Goal: Task Accomplishment & Management: Use online tool/utility

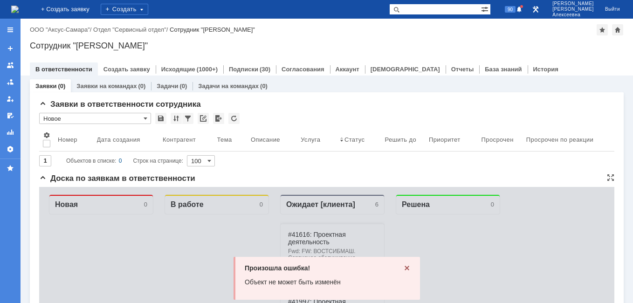
click at [402, 264] on div "Произошла ошибка! Объект не может быть изменён" at bounding box center [327, 278] width 186 height 43
click at [404, 267] on icon at bounding box center [406, 267] width 7 height 7
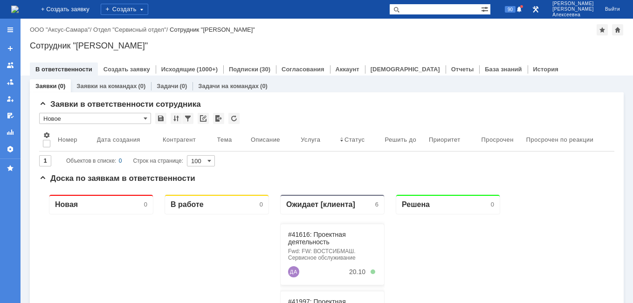
click at [19, 10] on img at bounding box center [14, 9] width 7 height 7
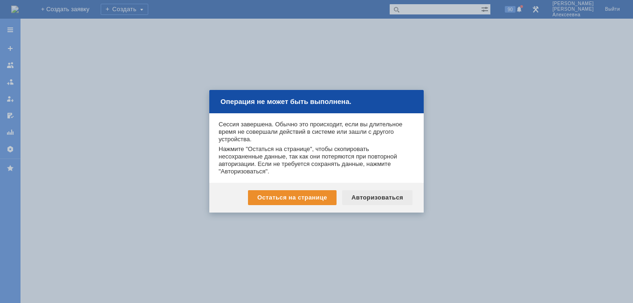
click at [372, 197] on div "Авторизоваться" at bounding box center [377, 197] width 70 height 15
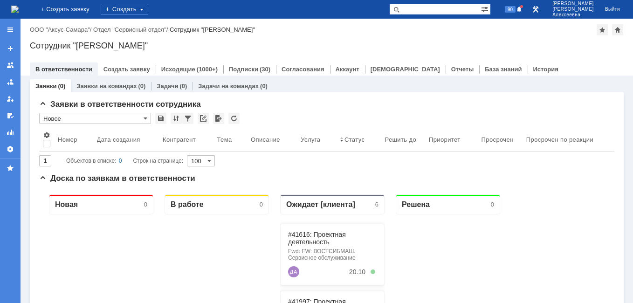
click at [442, 8] on input "text" at bounding box center [435, 9] width 92 height 11
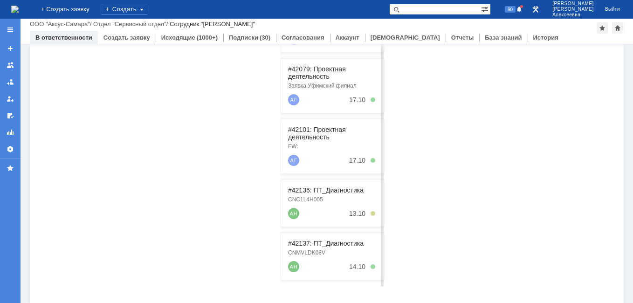
scroll to position [238, 0]
